Goal: Transaction & Acquisition: Purchase product/service

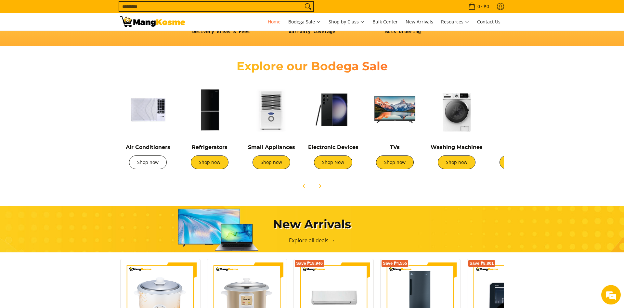
click at [150, 165] on link "Shop now" at bounding box center [148, 162] width 38 height 14
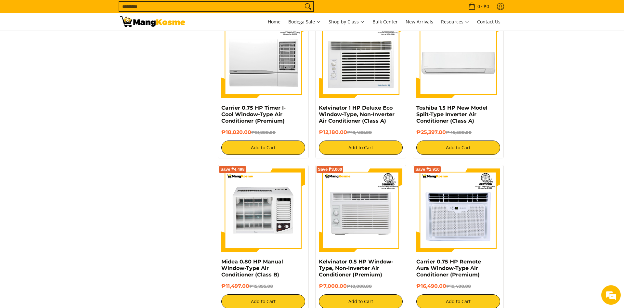
scroll to position [165, 0]
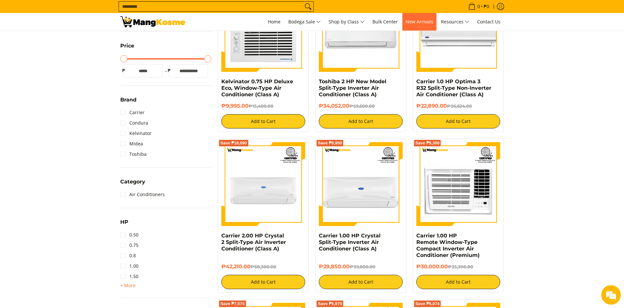
click at [424, 23] on span "New Arrivals" at bounding box center [420, 22] width 28 height 6
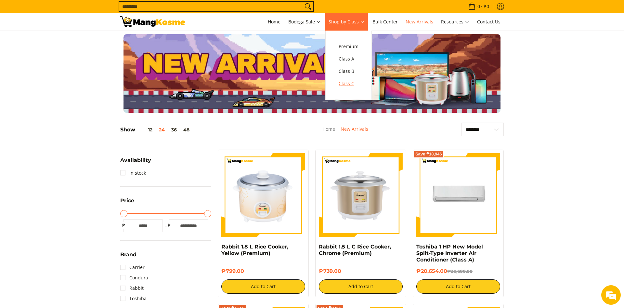
click at [351, 85] on span "Class C" at bounding box center [349, 84] width 20 height 8
